Goal: Check status: Check status

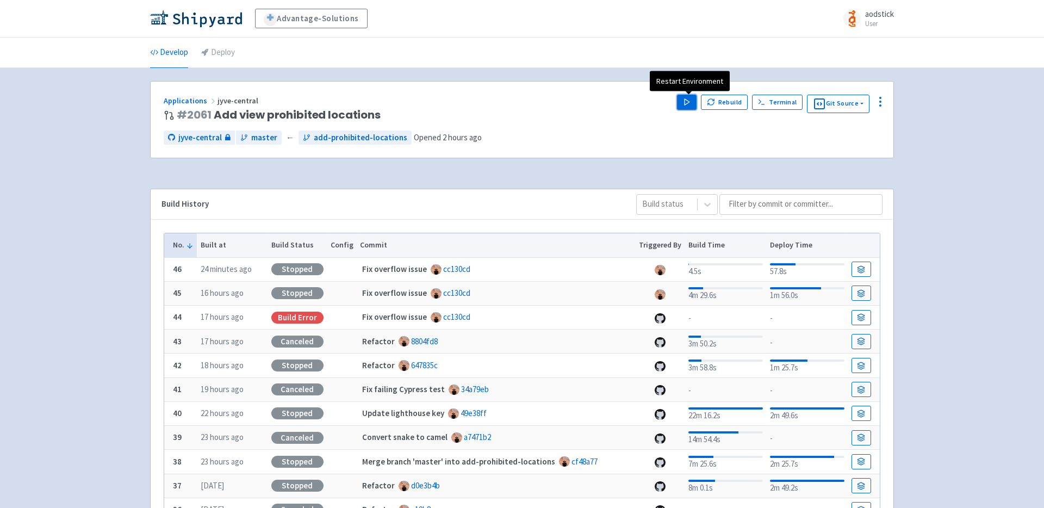
click at [688, 101] on polygon "button" at bounding box center [686, 102] width 5 height 6
click at [941, 143] on div "Advantage-Solutions aodstick User Profile Sign out Develop Deploy #" at bounding box center [522, 343] width 1044 height 686
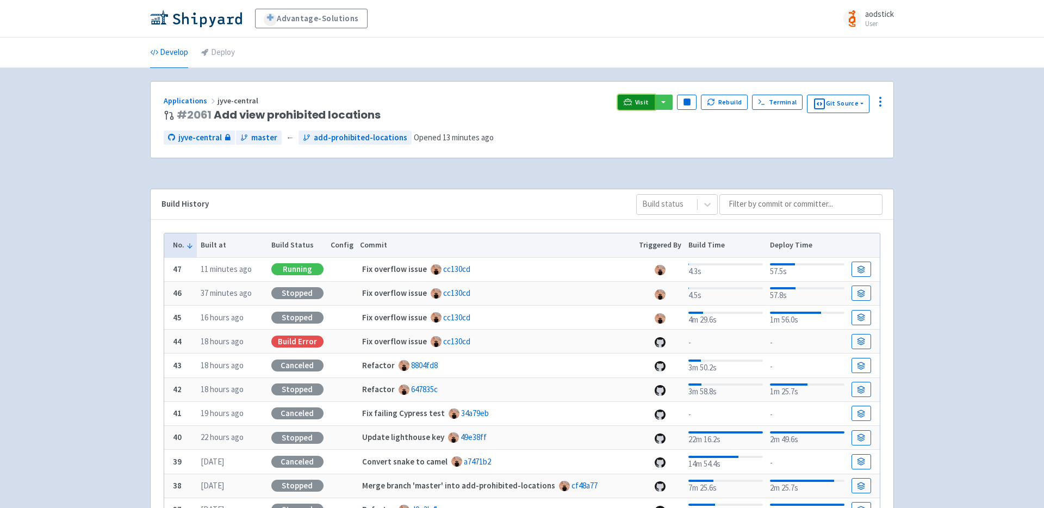
click at [638, 101] on span "Visit" at bounding box center [642, 102] width 14 height 9
